Goal: Information Seeking & Learning: Learn about a topic

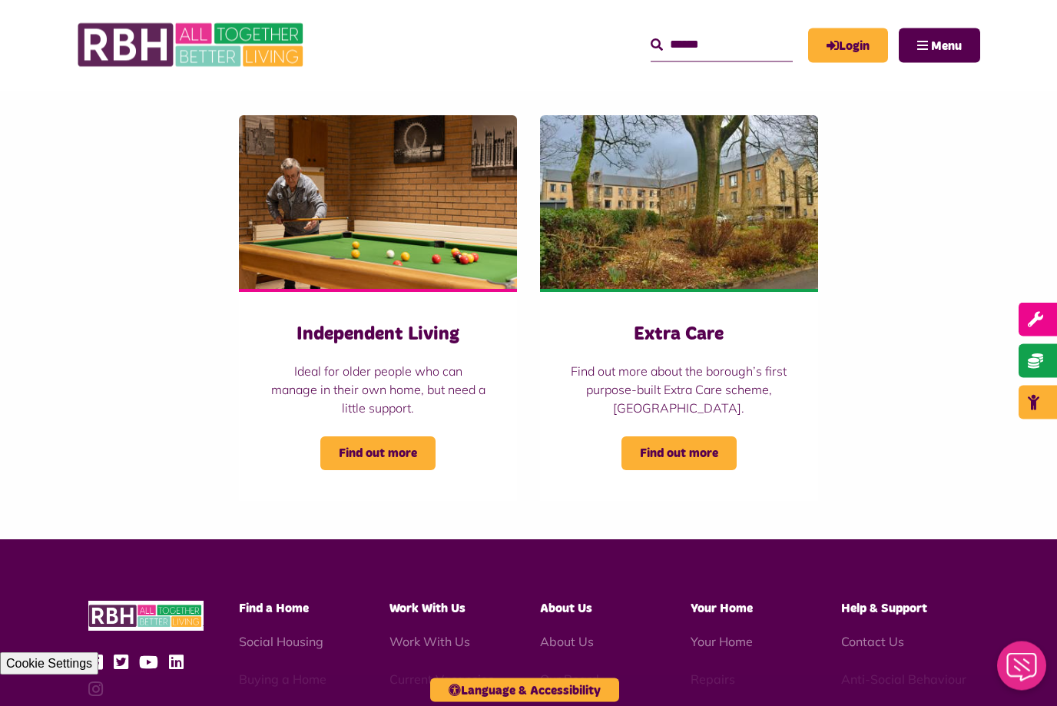
scroll to position [203, 0]
click at [380, 451] on span "Find out more" at bounding box center [377, 453] width 115 height 34
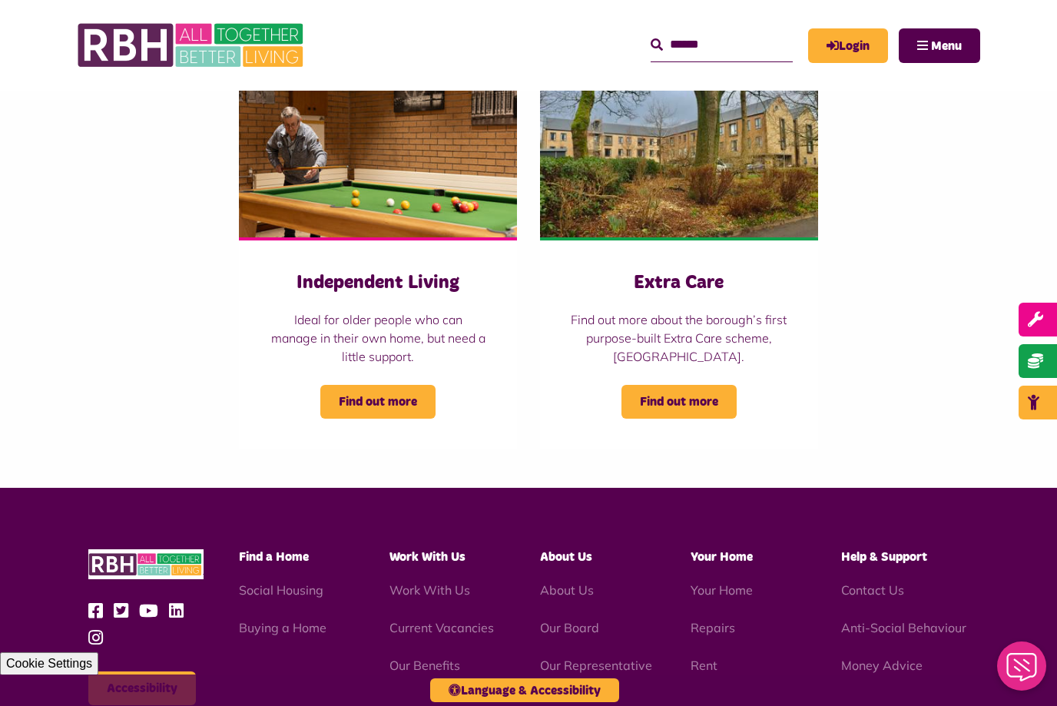
click at [693, 396] on span "Find out more" at bounding box center [679, 402] width 115 height 34
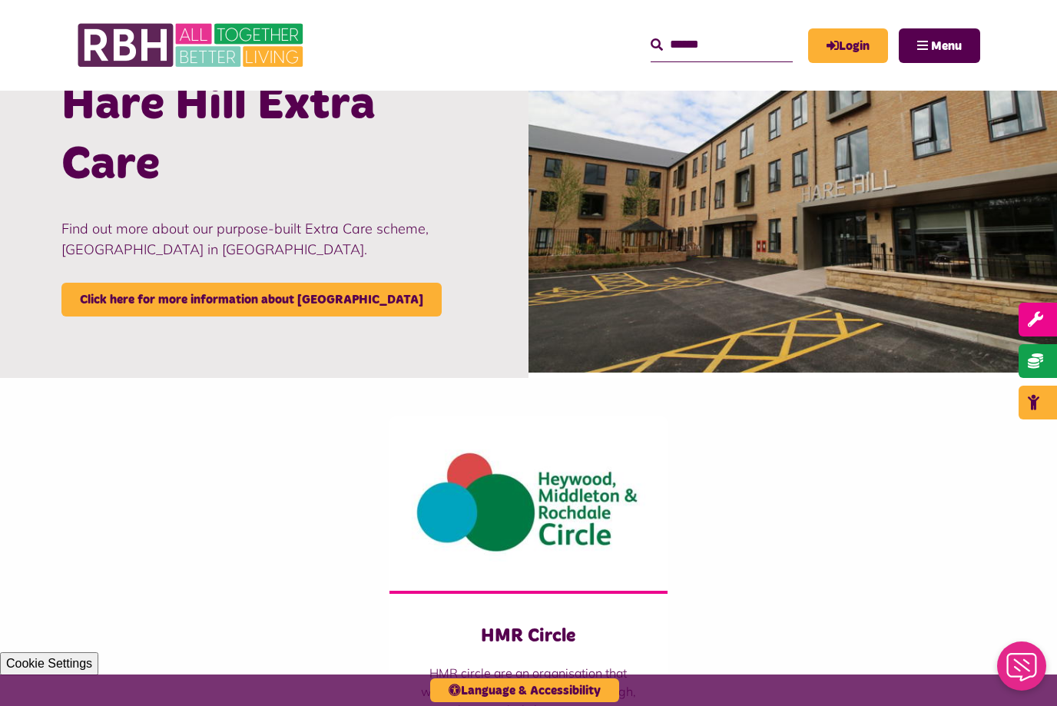
scroll to position [1447, 0]
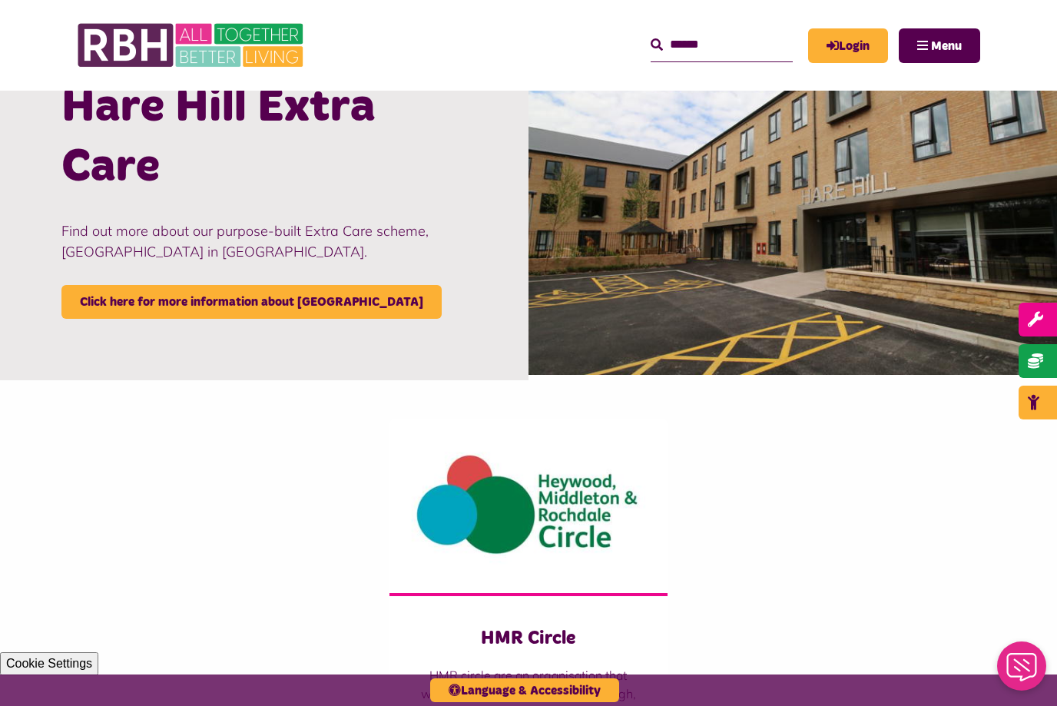
click at [240, 297] on link "Click here for more information about [GEOGRAPHIC_DATA]" at bounding box center [251, 302] width 380 height 34
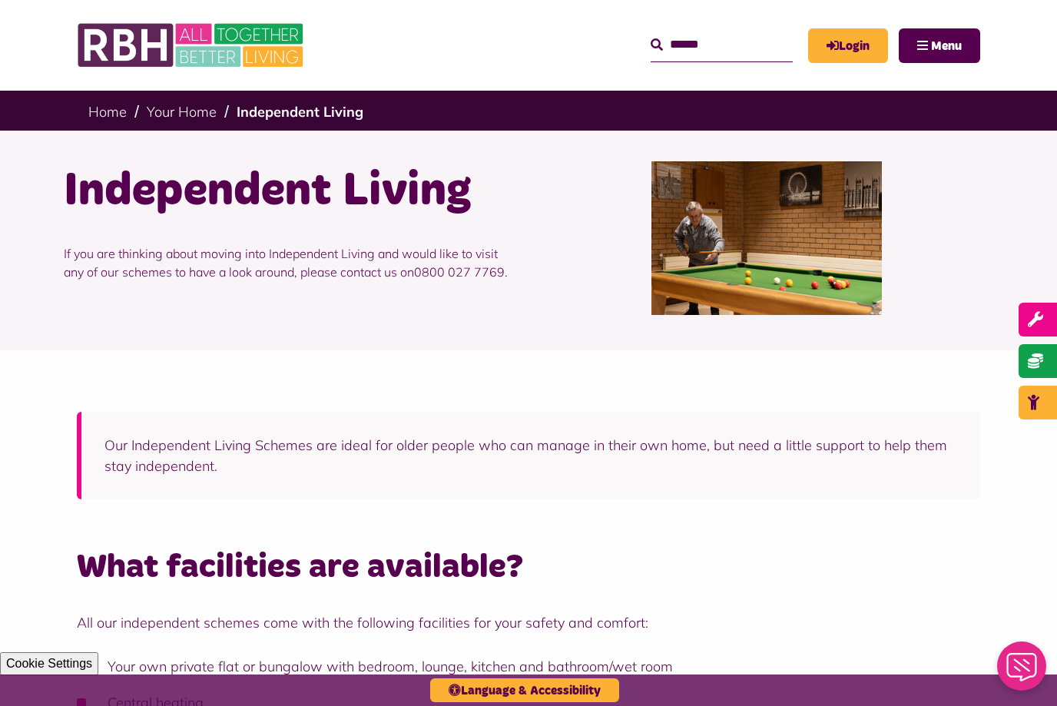
scroll to position [1498, 0]
